Goal: Information Seeking & Learning: Understand process/instructions

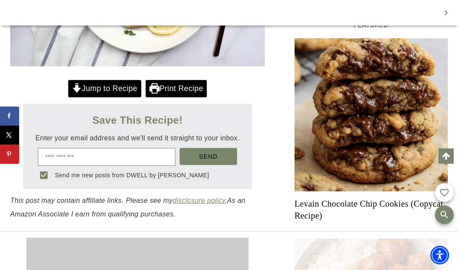
scroll to position [374, 0]
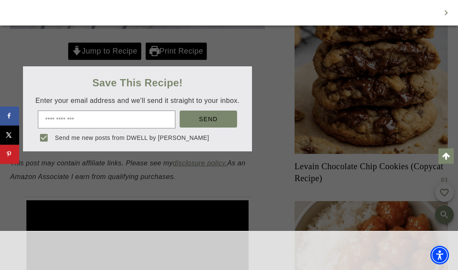
click at [99, 52] on div at bounding box center [229, 135] width 458 height 270
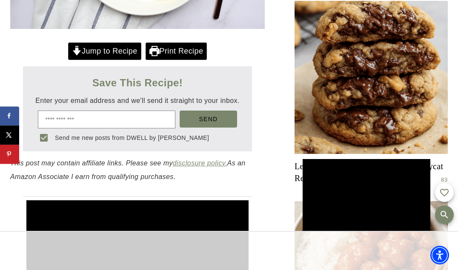
scroll to position [0, 0]
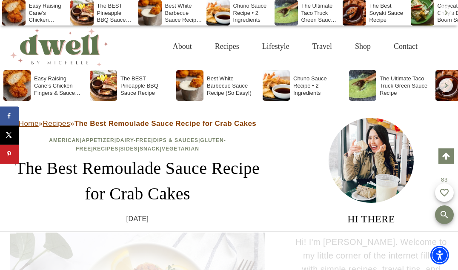
scroll to position [341, 0]
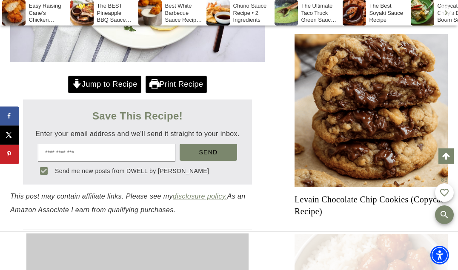
click at [100, 86] on link "Jump to Recipe" at bounding box center [104, 84] width 73 height 17
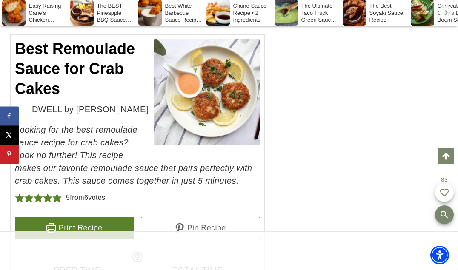
scroll to position [5915, 0]
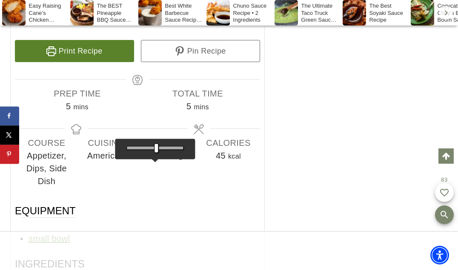
click at [155, 151] on span "8" at bounding box center [154, 155] width 5 height 9
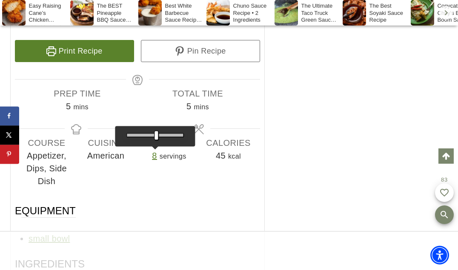
type input "*"
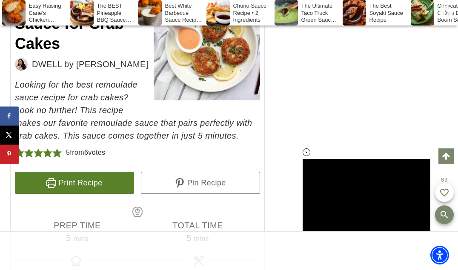
scroll to position [0, 0]
click at [75, 172] on link "Print Recipe" at bounding box center [74, 183] width 119 height 22
